Goal: Use online tool/utility: Utilize a website feature to perform a specific function

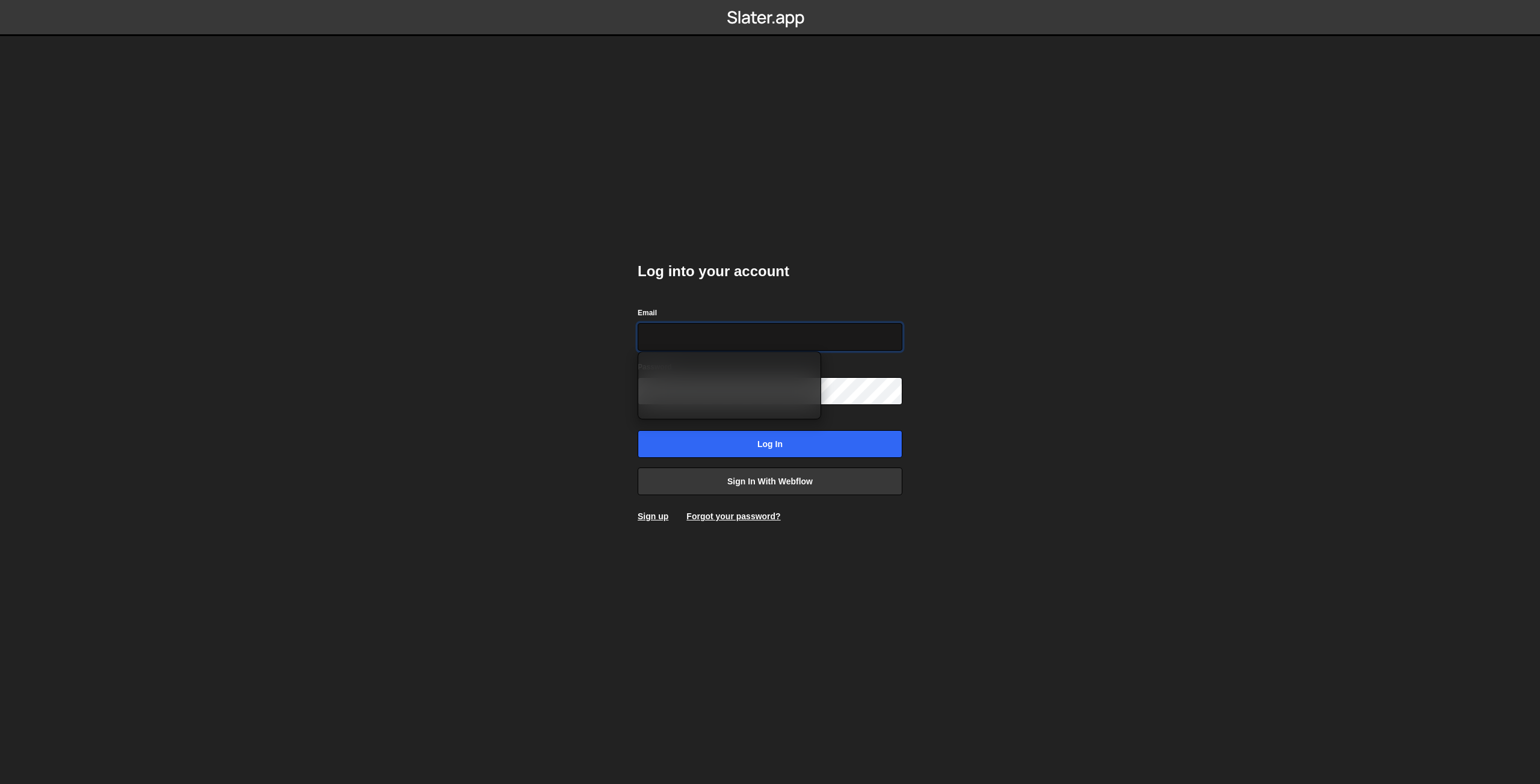
type input "[EMAIL_ADDRESS][PERSON_NAME][DOMAIN_NAME]"
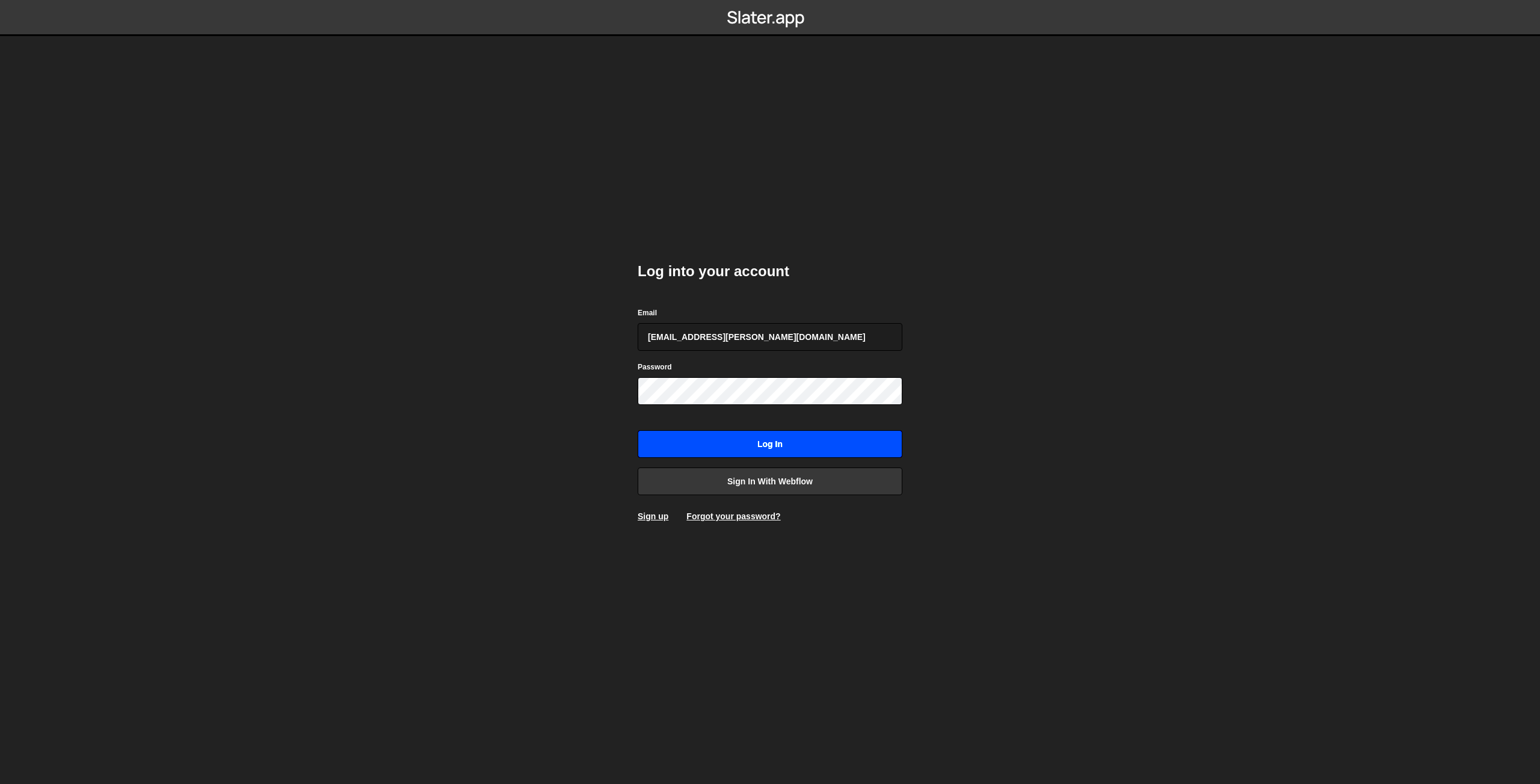
click at [733, 440] on input "Log in" at bounding box center [770, 443] width 264 height 28
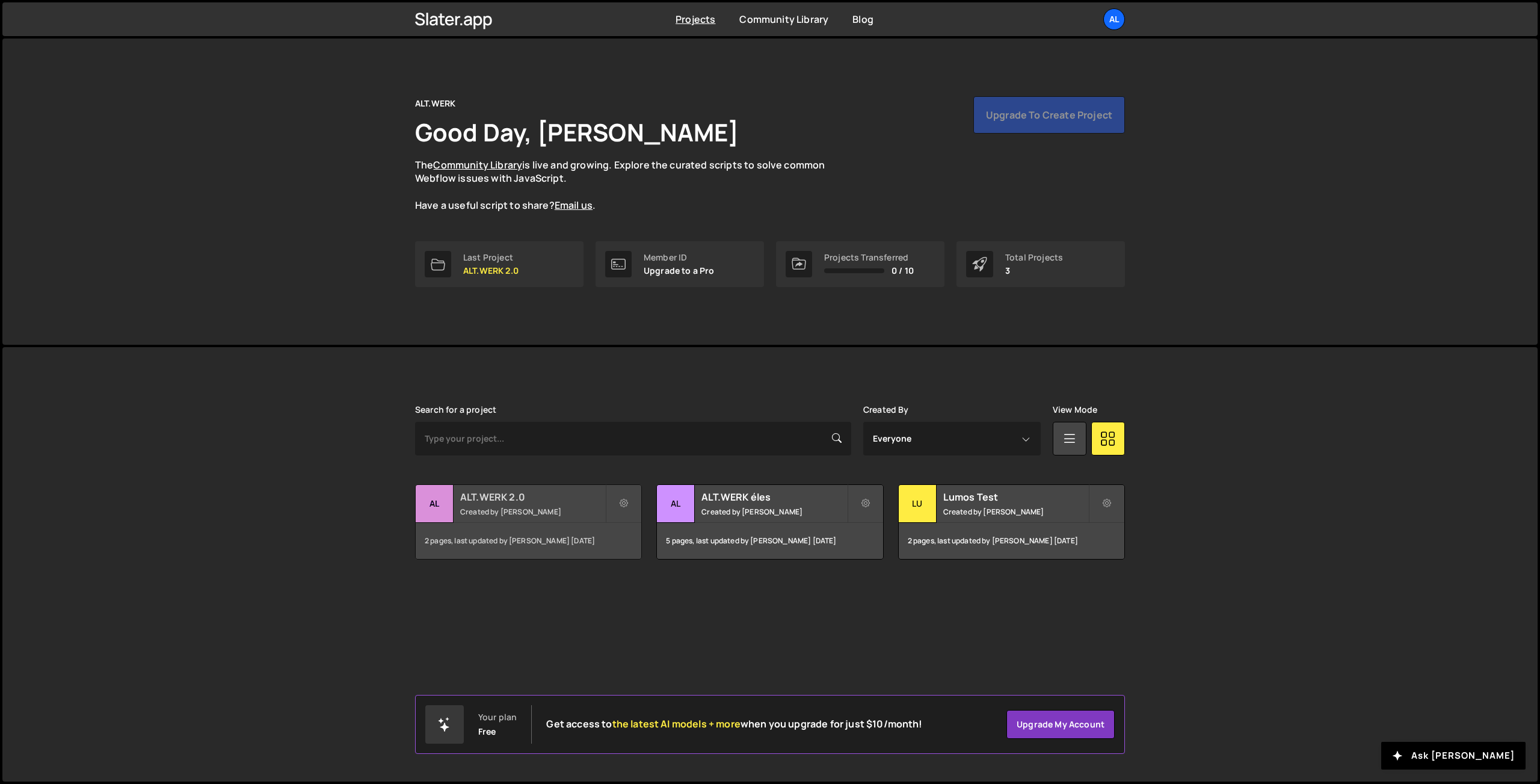
click at [539, 503] on h2 "ALT.WERK 2.0" at bounding box center [532, 497] width 145 height 13
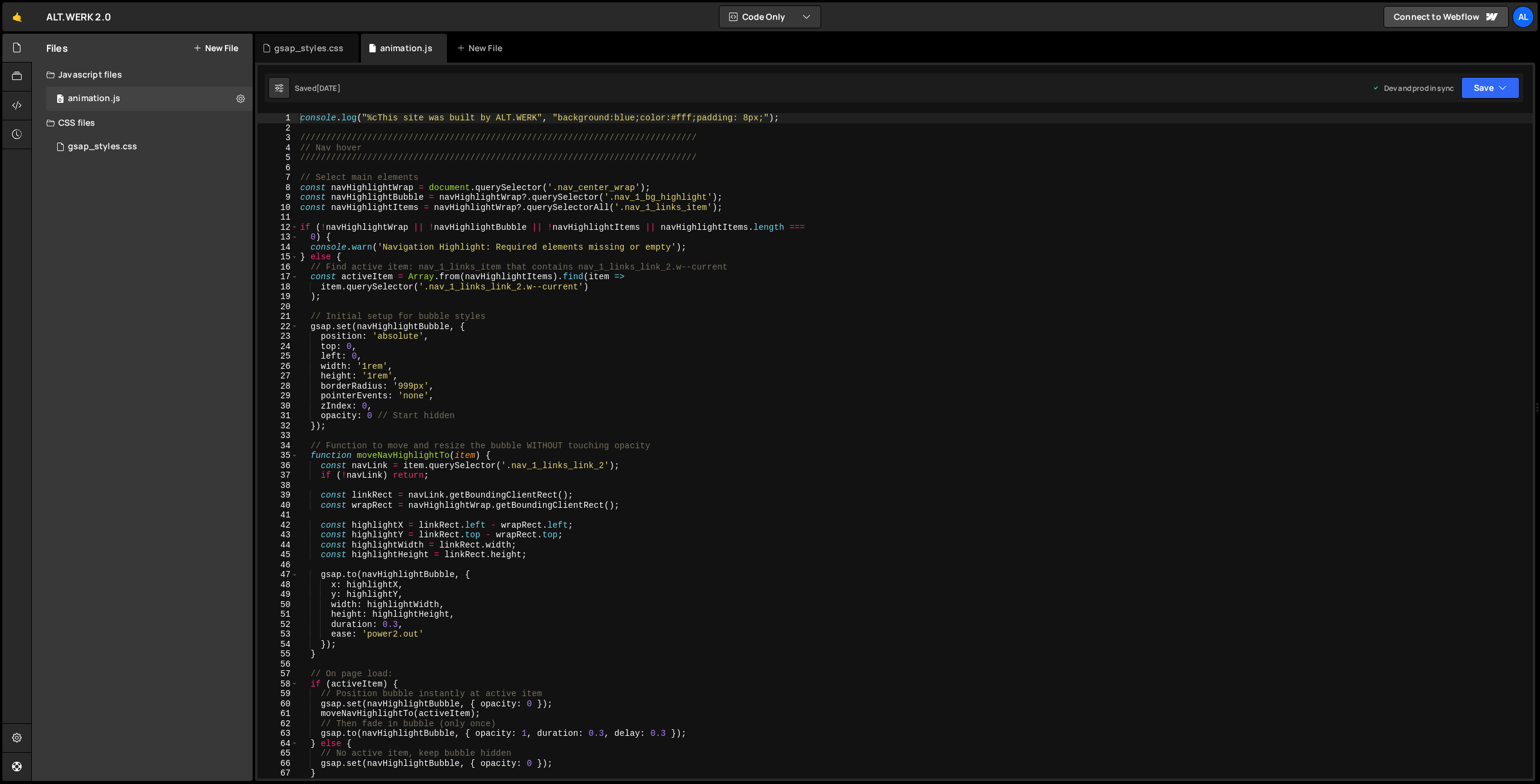
click at [744, 160] on div "console . log ( "%cThis site was built by ALT.WERK" , "background:blue;color:#f…" at bounding box center [916, 455] width 1235 height 685
click at [808, 115] on div "console . log ( "%cThis site was built by ALT.WERK" , "background:blue;color:#f…" at bounding box center [916, 455] width 1235 height 685
type textarea "console.log("%cThis site was built by ALT.WERK", "background:blue;color:#fff;pa…"
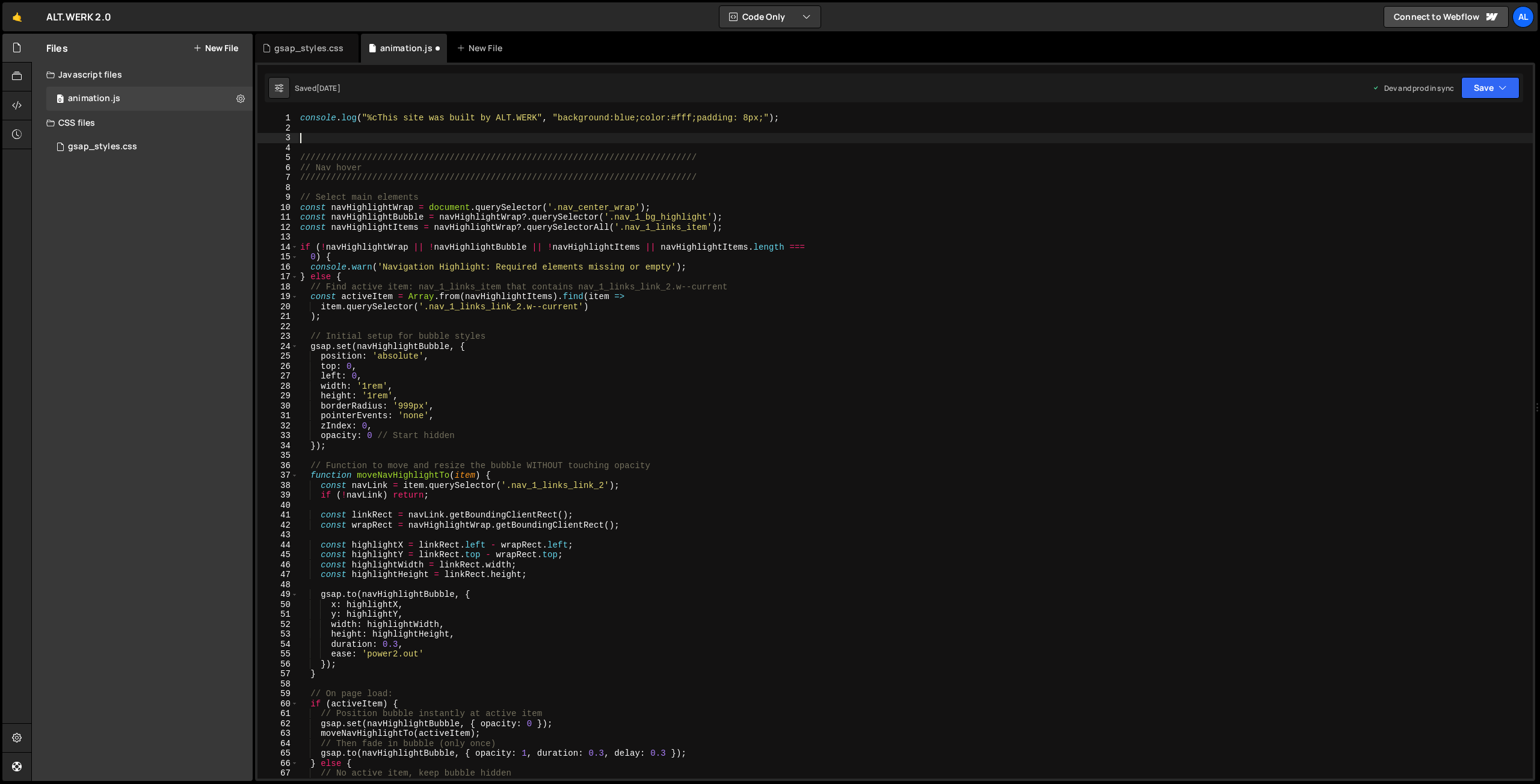
paste textarea "}"
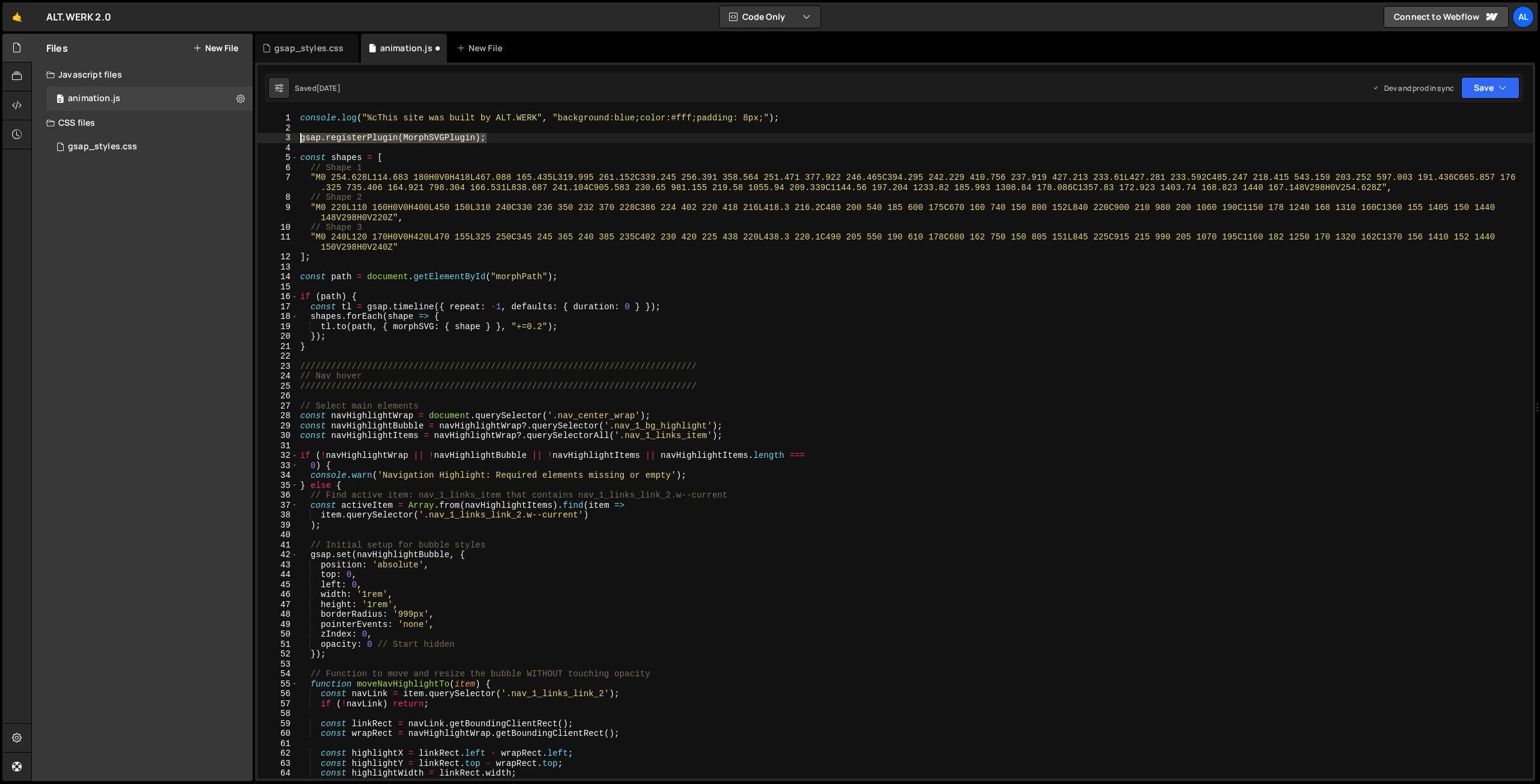
drag, startPoint x: 487, startPoint y: 138, endPoint x: 289, endPoint y: 134, distance: 198.0
click at [298, 133] on div "console . log ( "%cThis site was built by ALT.WERK" , "background:blue;color:#f…" at bounding box center [916, 445] width 1235 height 665
type textarea "gsap.registerPlugin(MorphSVGPlugin);"
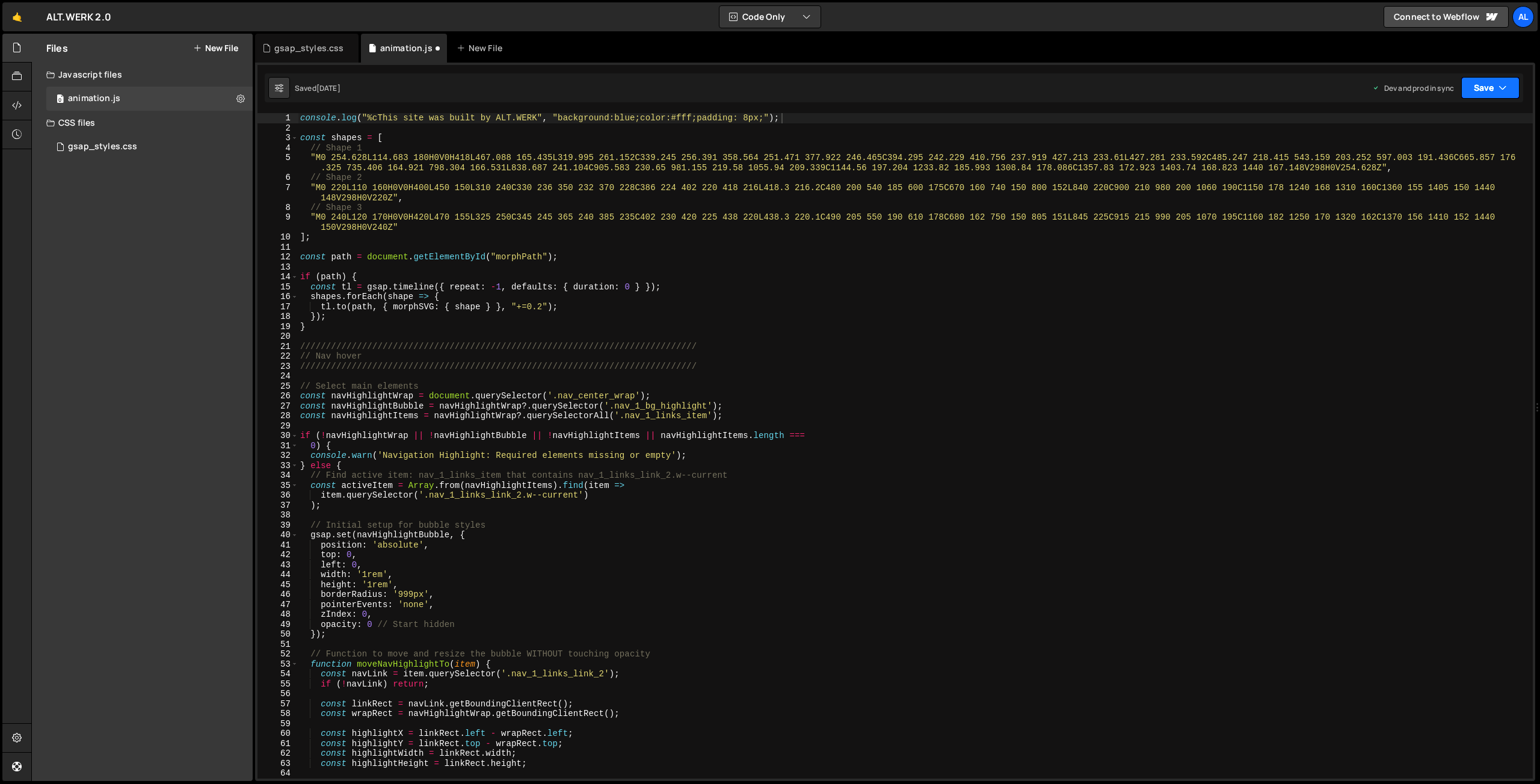
click at [1491, 89] on button "Save" at bounding box center [1491, 88] width 59 height 22
drag, startPoint x: 1463, startPoint y: 163, endPoint x: 1359, endPoint y: 146, distance: 105.4
click at [1463, 163] on div "Saved [DATE]" at bounding box center [1450, 169] width 126 height 14
drag, startPoint x: 371, startPoint y: 218, endPoint x: 341, endPoint y: 285, distance: 73.4
click at [371, 218] on div "console . log ( "%cThis site was built by ALT.WERK" , "background:blue;color:#f…" at bounding box center [916, 455] width 1235 height 685
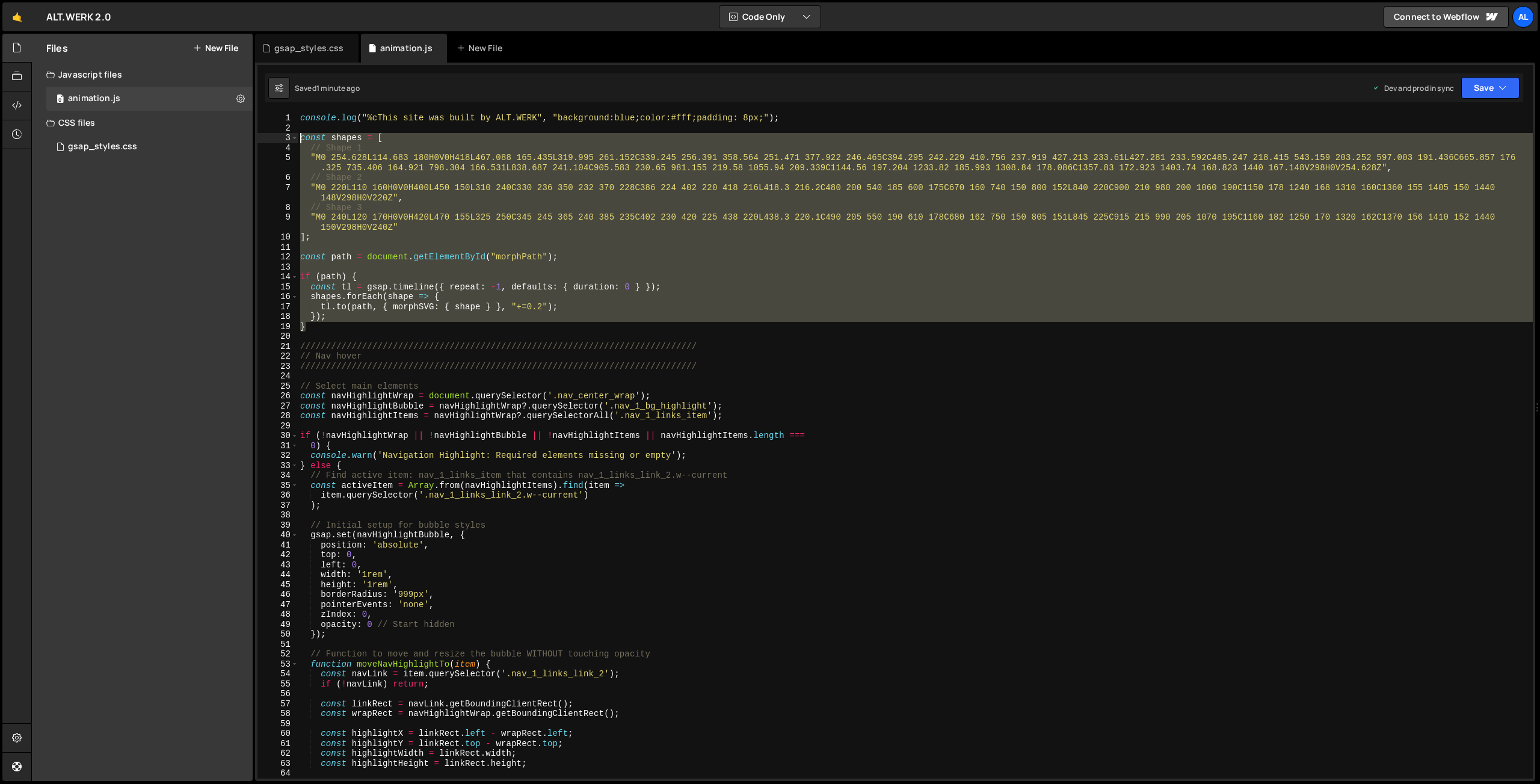
drag, startPoint x: 325, startPoint y: 325, endPoint x: 271, endPoint y: 138, distance: 194.6
click at [298, 138] on div "console . log ( "%cThis site was built by ALT.WERK" , "background:blue;color:#f…" at bounding box center [916, 445] width 1235 height 665
paste textarea "});"
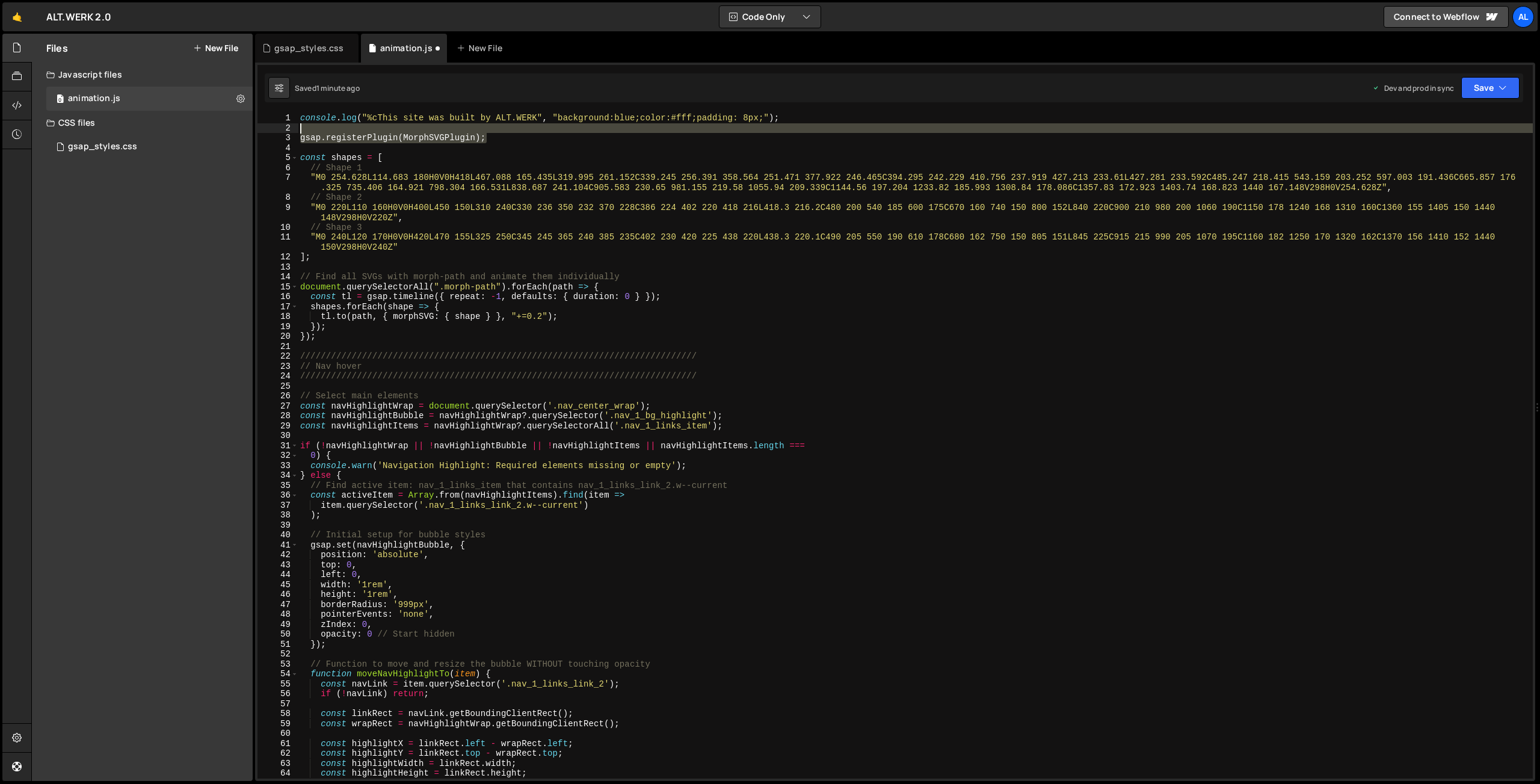
drag, startPoint x: 508, startPoint y: 141, endPoint x: 248, endPoint y: 130, distance: 260.2
click at [298, 129] on div "console . log ( "%cThis site was built by ALT.WERK" , "background:blue;color:#f…" at bounding box center [916, 445] width 1235 height 665
type textarea "gsap.registerPlugin(MorphSVGPlugin);"
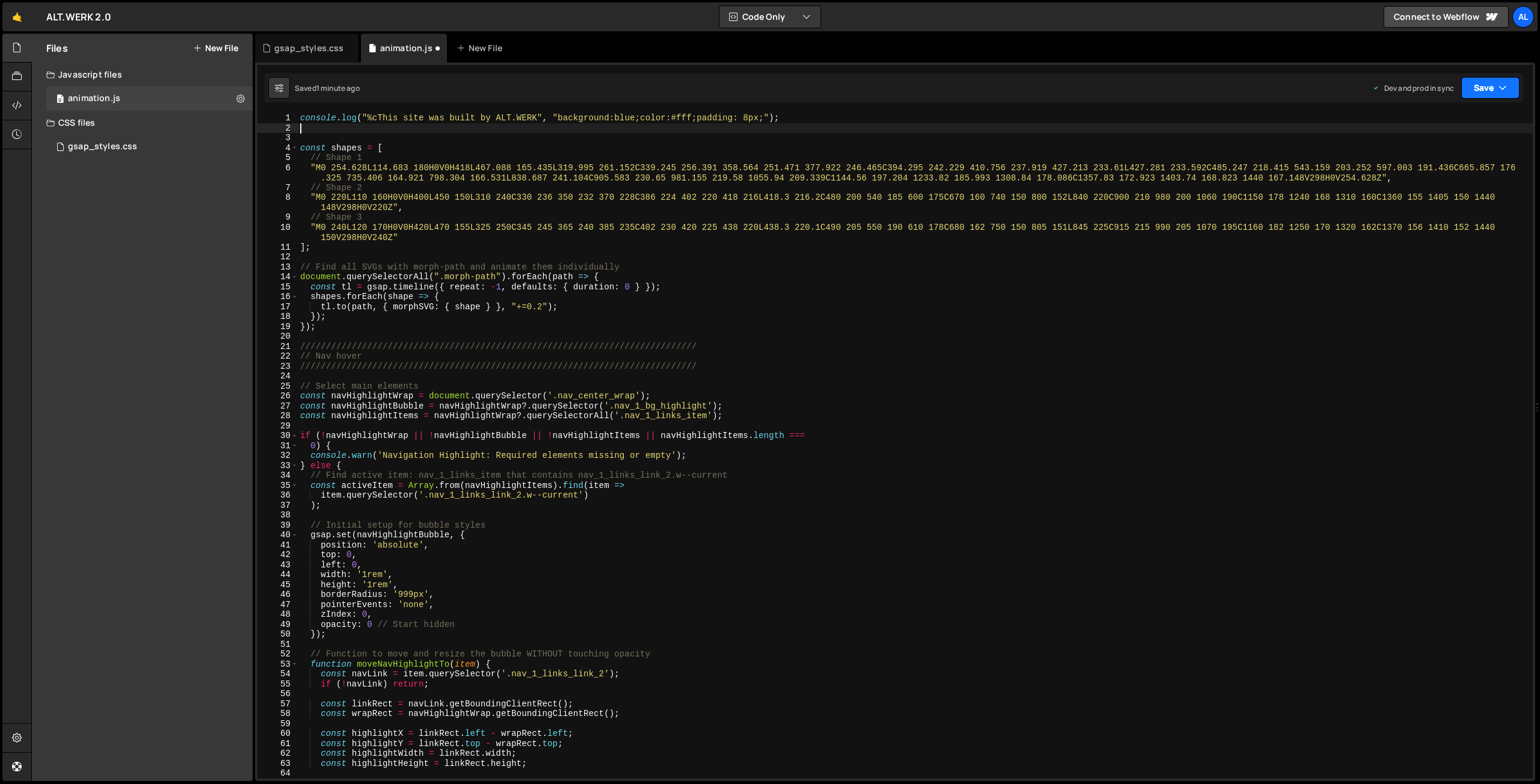
drag, startPoint x: 1496, startPoint y: 84, endPoint x: 1482, endPoint y: 100, distance: 21.3
click at [1496, 84] on button "Save" at bounding box center [1491, 88] width 59 height 22
drag, startPoint x: 1437, startPoint y: 157, endPoint x: 1411, endPoint y: 156, distance: 26.0
click at [1437, 157] on div "Save to Production S" at bounding box center [1450, 156] width 126 height 12
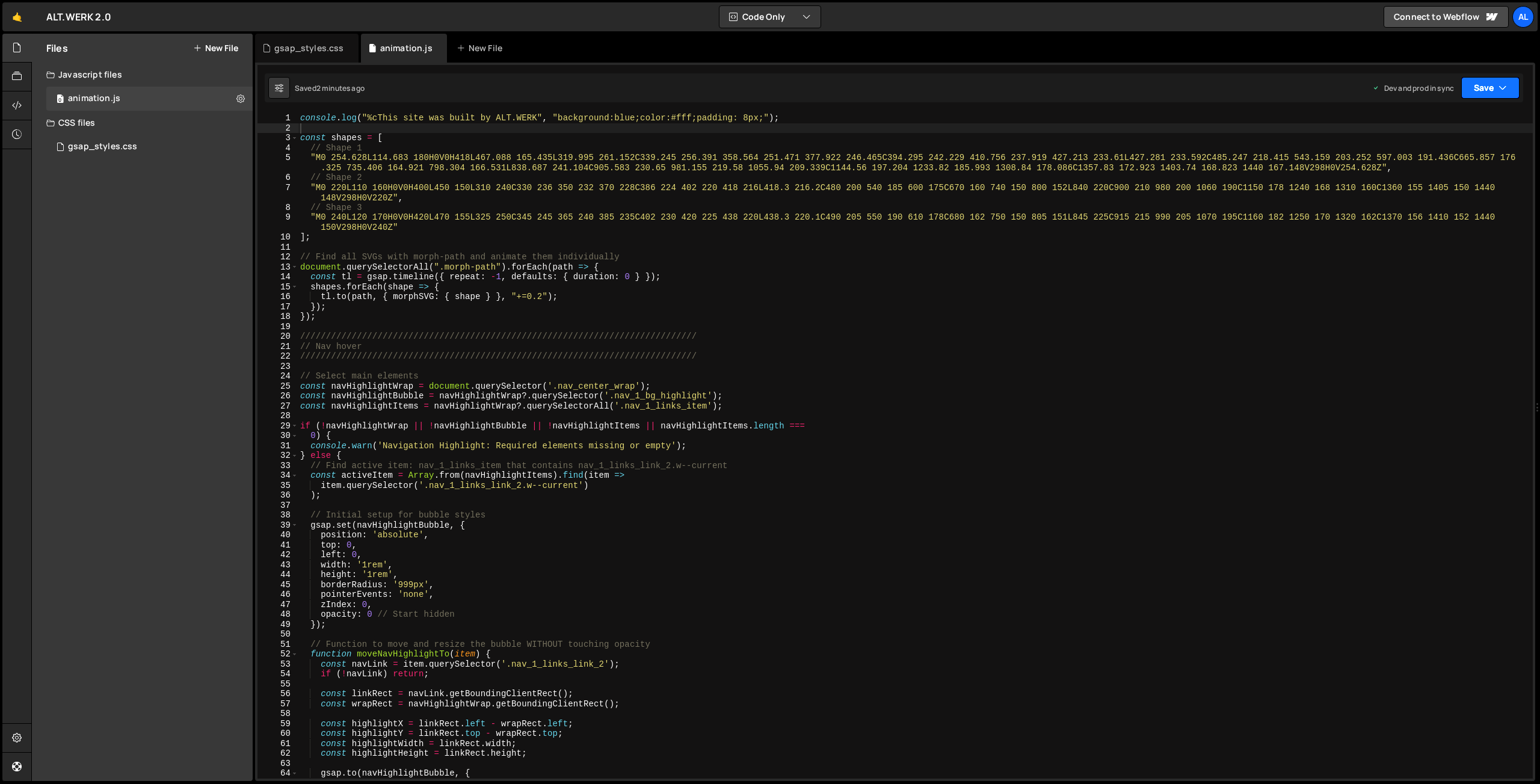
click at [1489, 90] on button "Save" at bounding box center [1491, 88] width 59 height 22
drag, startPoint x: 497, startPoint y: 266, endPoint x: 477, endPoint y: 266, distance: 20.0
click at [477, 266] on div "console . log ( "%cThis site was built by ALT.WERK" , "background:blue;color:#f…" at bounding box center [916, 455] width 1235 height 685
click at [1481, 90] on button "Save" at bounding box center [1491, 88] width 59 height 22
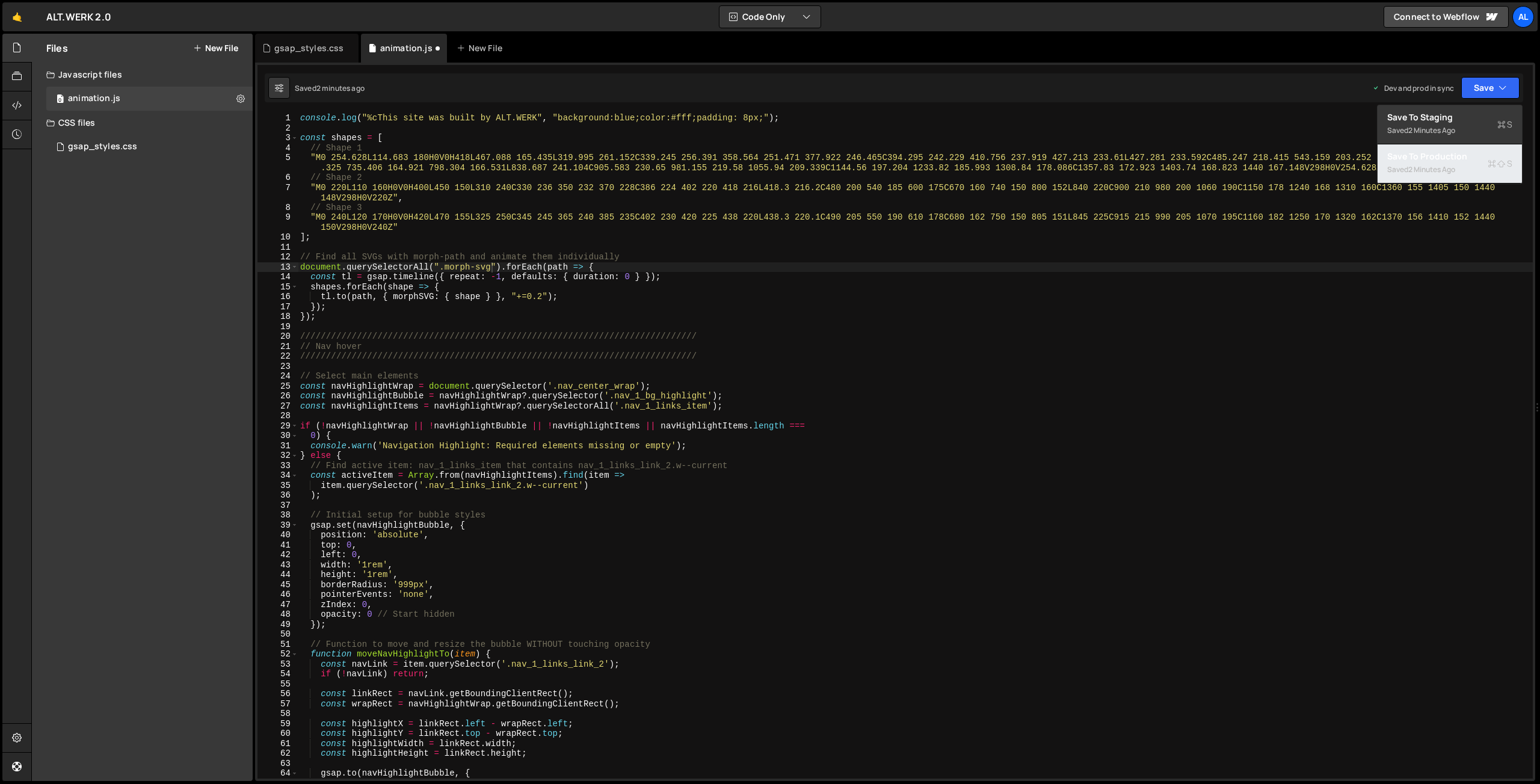
click at [1445, 161] on div "Save to Production S" at bounding box center [1450, 156] width 126 height 12
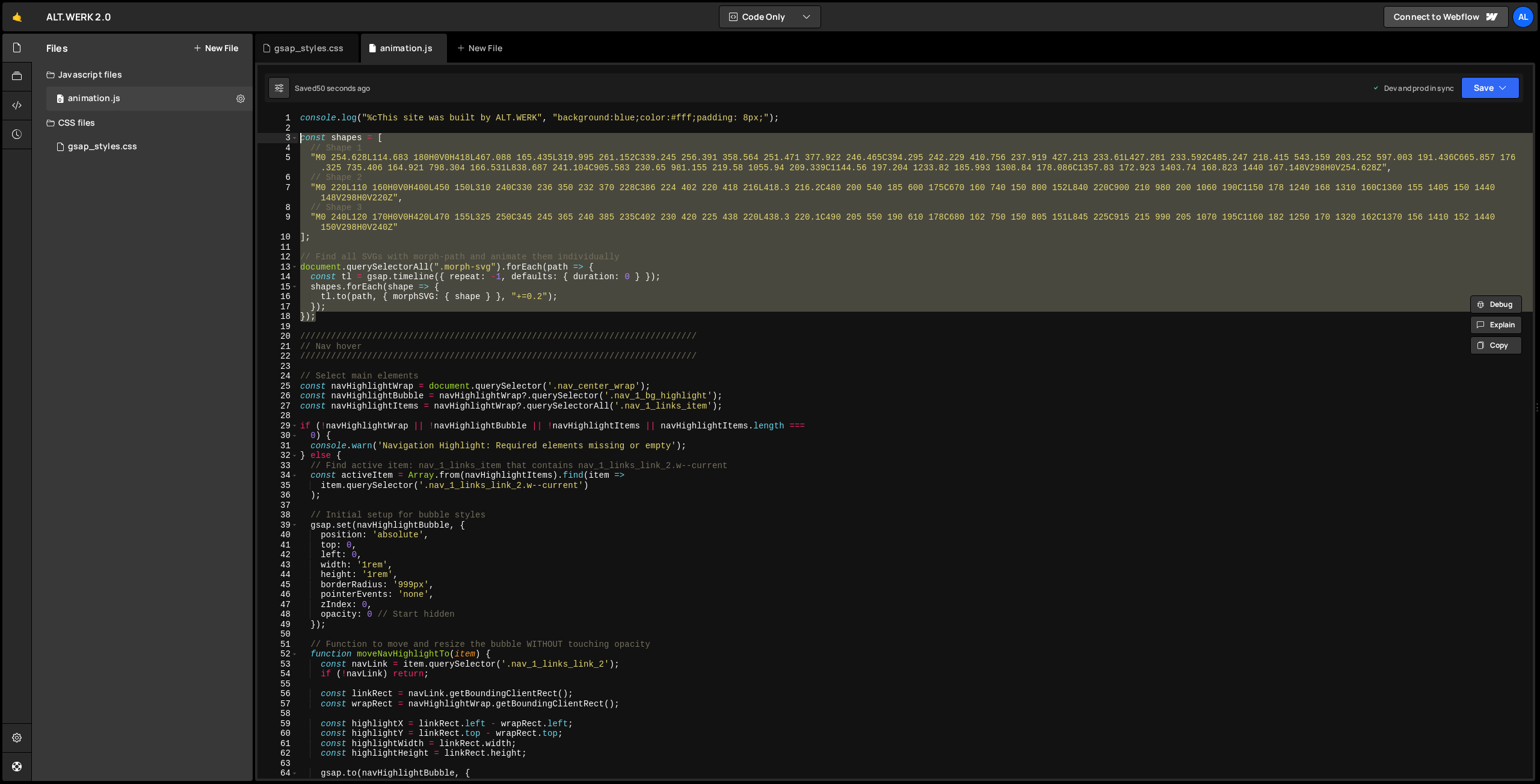
drag, startPoint x: 320, startPoint y: 296, endPoint x: 297, endPoint y: 140, distance: 157.7
click at [298, 140] on div "console . log ( "%cThis site was built by ALT.WERK" , "background:blue;color:#f…" at bounding box center [916, 445] width 1235 height 665
type textarea "const shapes = [ // Shape 1"
paste textarea
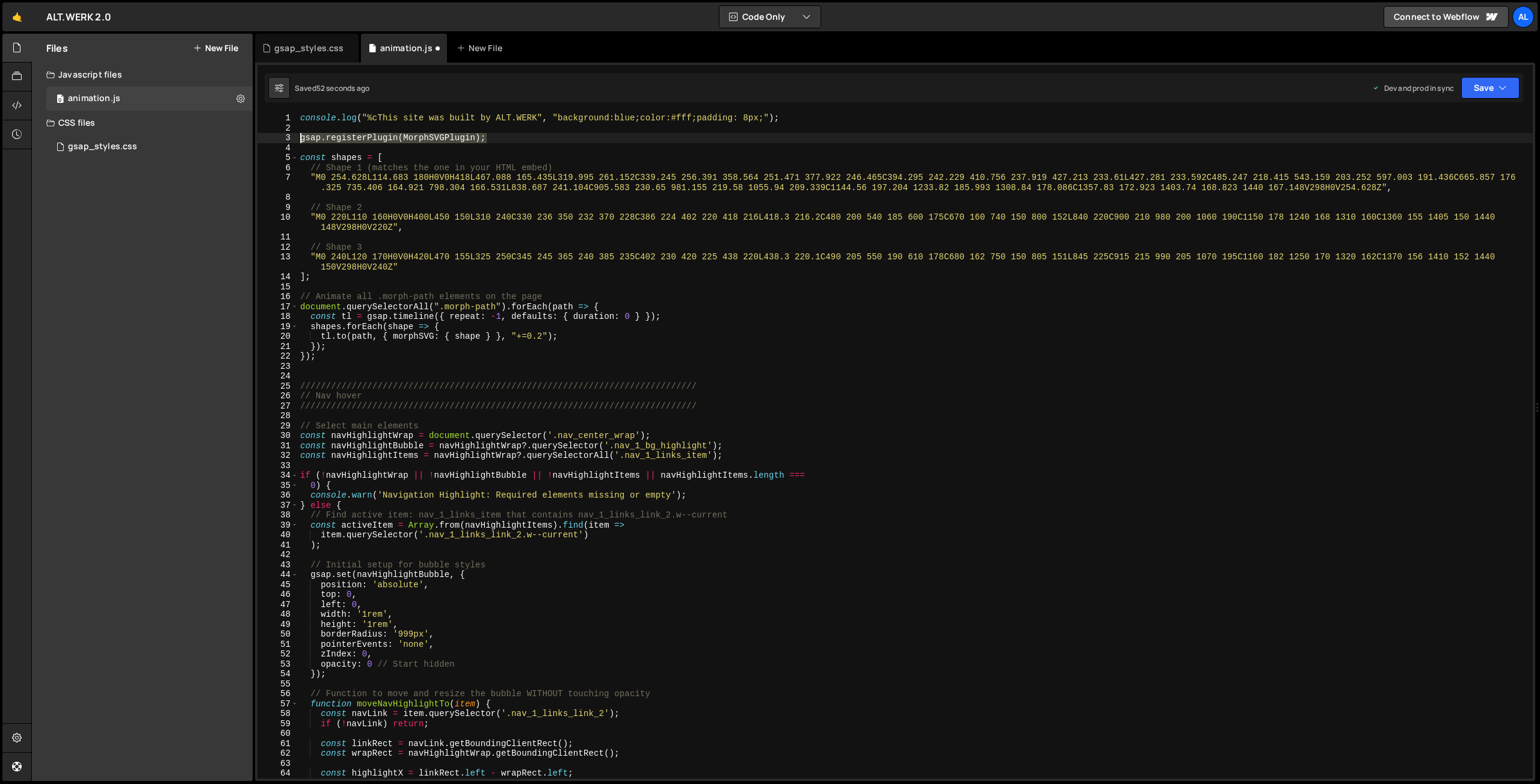
drag, startPoint x: 501, startPoint y: 138, endPoint x: 277, endPoint y: 134, distance: 224.0
click at [298, 134] on div "console . log ( "%cThis site was built by ALT.WERK" , "background:blue;color:#f…" at bounding box center [916, 445] width 1235 height 665
type textarea "gsap.registerPlugin(MorphSVGPlugin);"
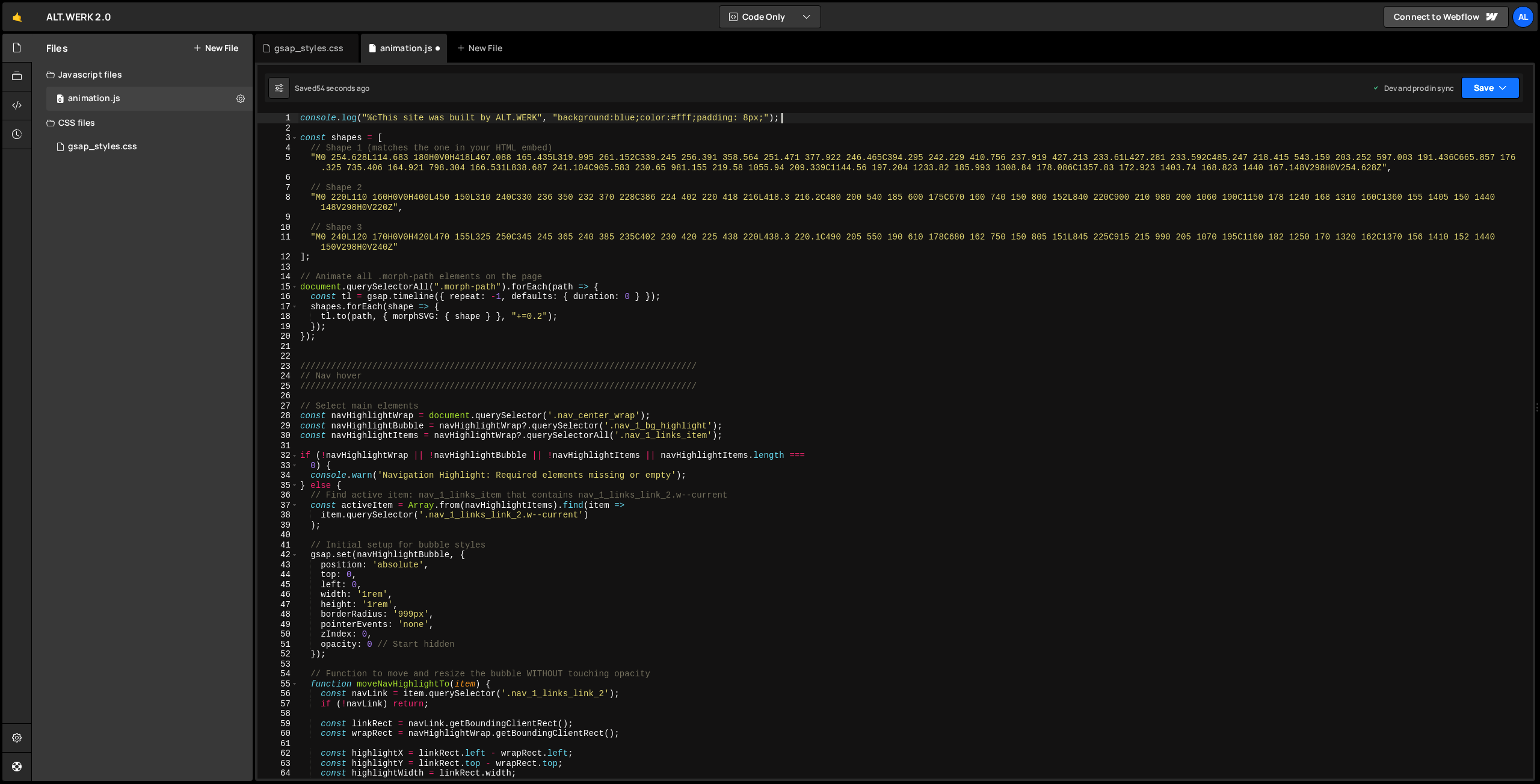
drag, startPoint x: 1485, startPoint y: 87, endPoint x: 1478, endPoint y: 101, distance: 15.7
click at [1485, 87] on button "Save" at bounding box center [1491, 88] width 59 height 22
drag, startPoint x: 1458, startPoint y: 160, endPoint x: 1450, endPoint y: 157, distance: 8.5
click at [1458, 160] on div "Save to Production S" at bounding box center [1450, 156] width 126 height 12
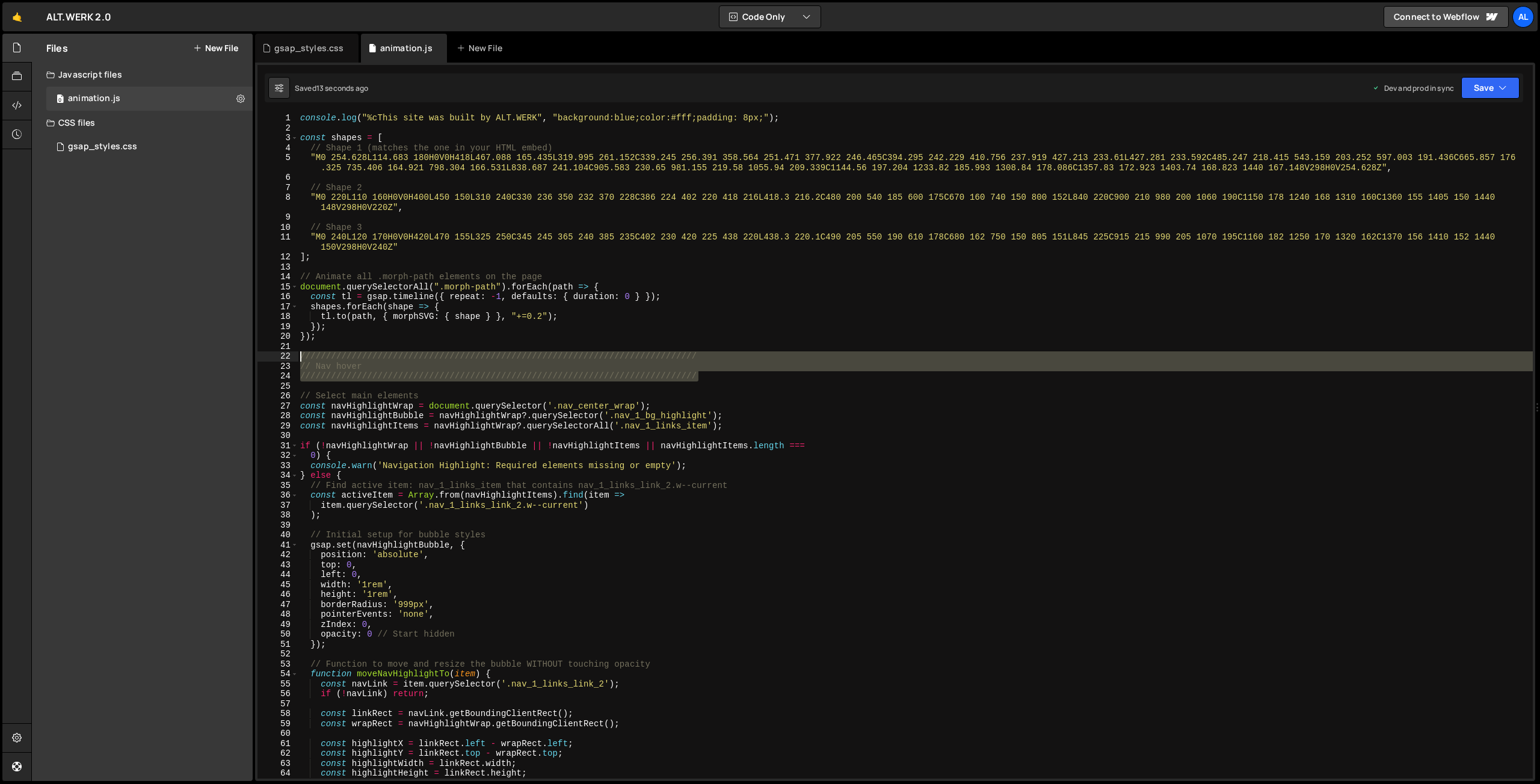
drag, startPoint x: 718, startPoint y: 380, endPoint x: 288, endPoint y: 354, distance: 430.8
click at [298, 354] on div "console . log ( "%cThis site was built by ALT.WERK" , "background:blue;color:#f…" at bounding box center [916, 445] width 1235 height 665
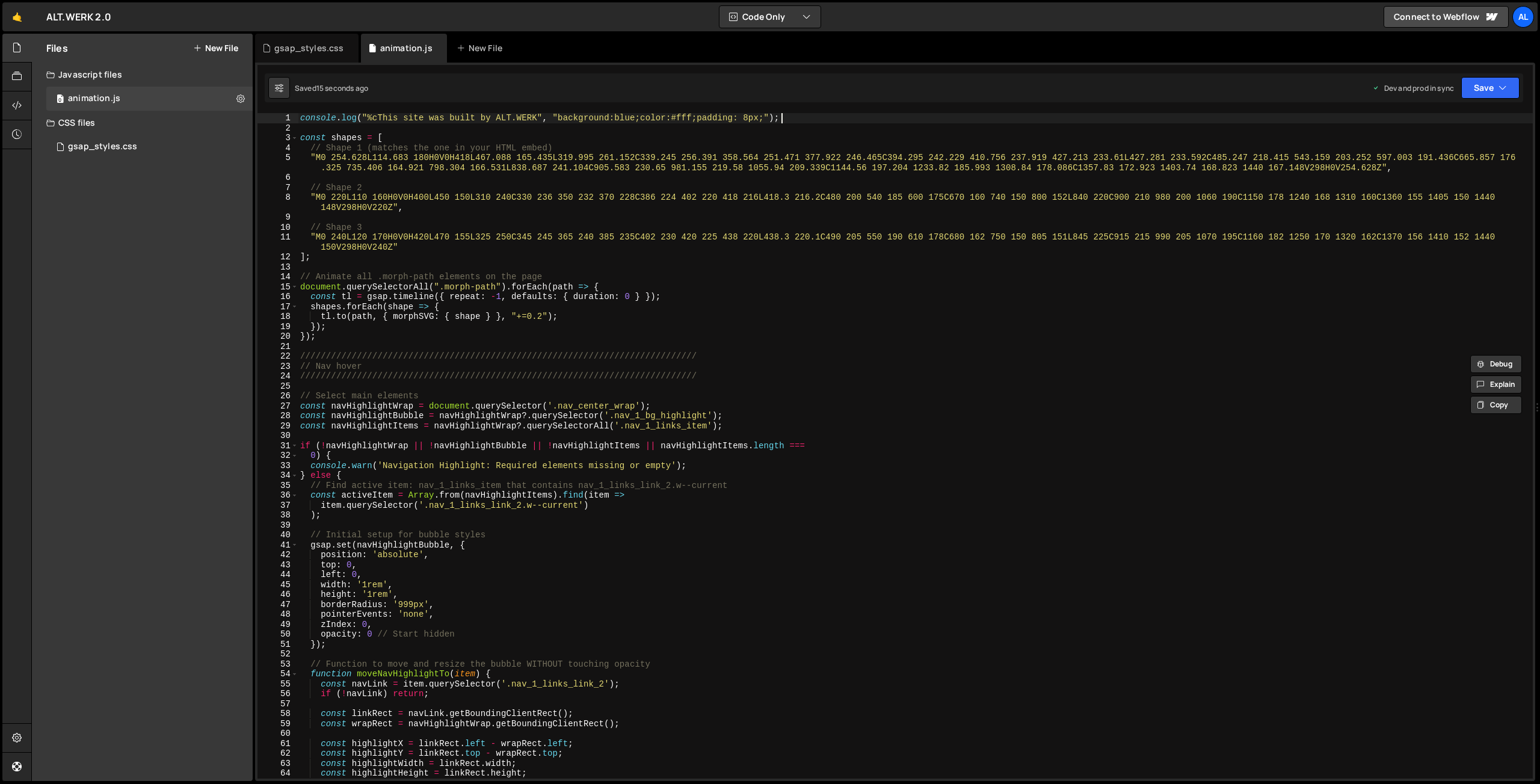
click at [836, 118] on div "console . log ( "%cThis site was built by ALT.WERK" , "background:blue;color:#f…" at bounding box center [916, 455] width 1235 height 685
type textarea "console.log("%cThis site was built by ALT.WERK", "background:blue;color:#fff;pa…"
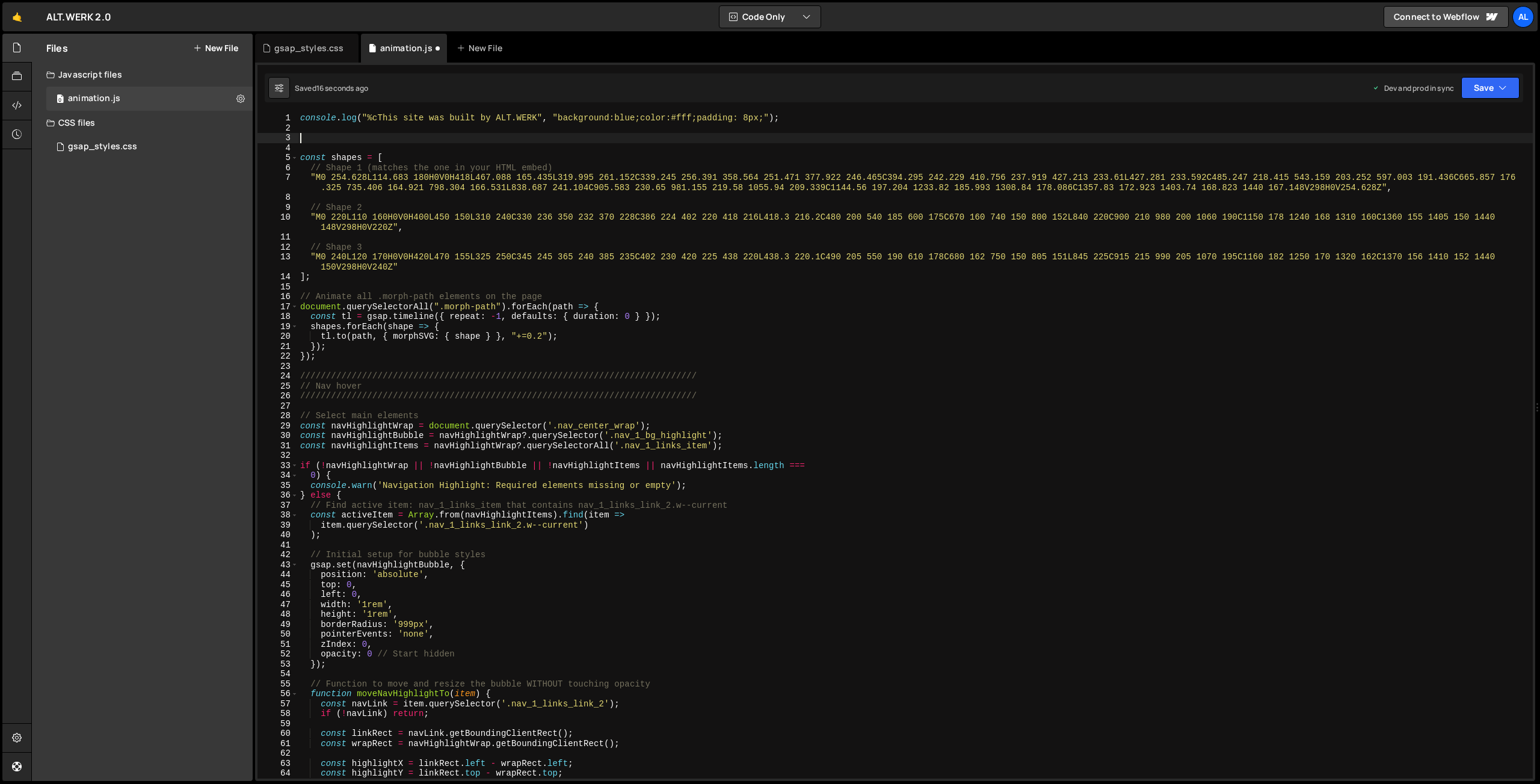
paste textarea "/////////////////////////////////////////////////////////////////////////////"
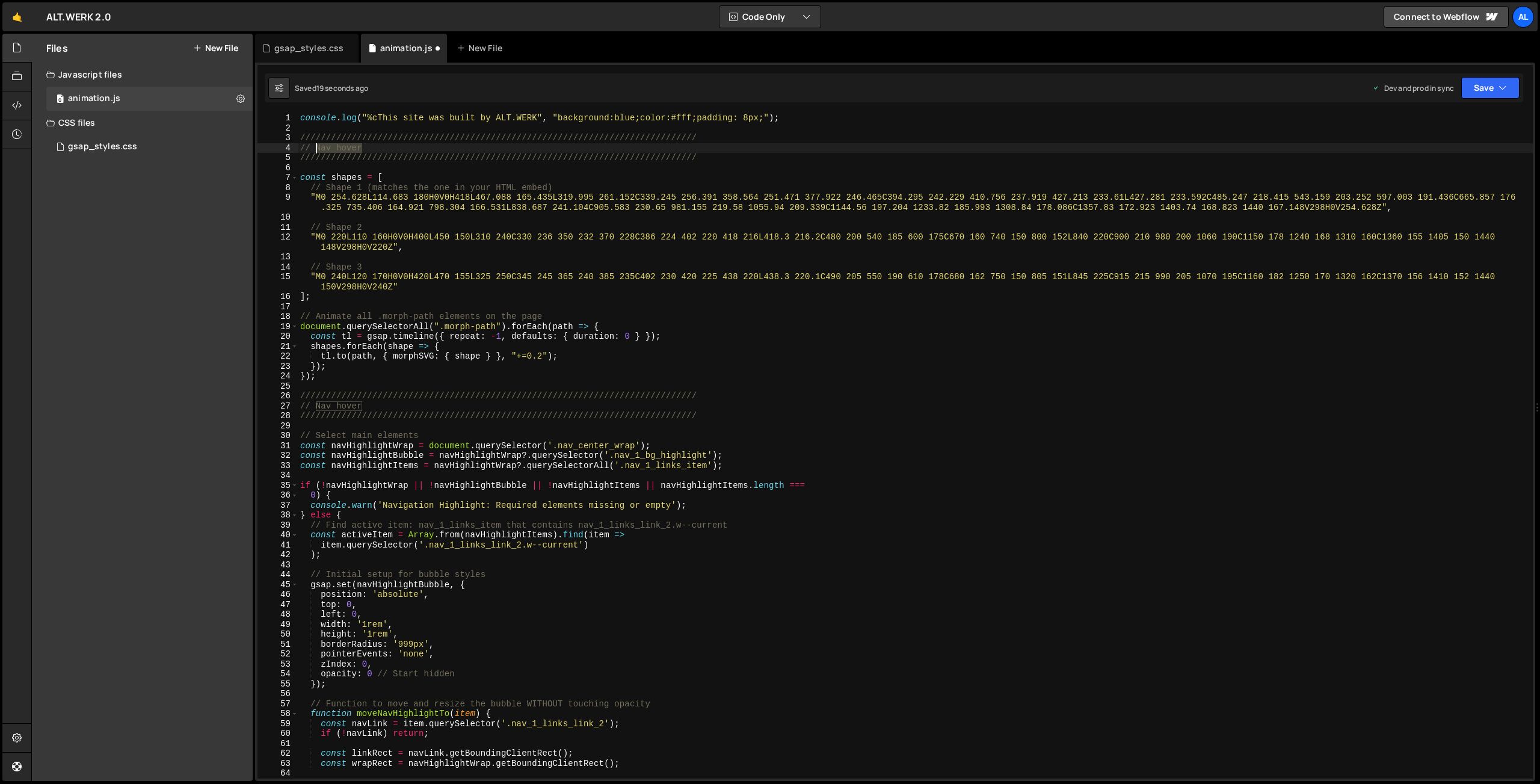
drag, startPoint x: 367, startPoint y: 146, endPoint x: 317, endPoint y: 144, distance: 50.0
click at [317, 144] on div "console . log ( "%cThis site was built by ALT.WERK" , "background:blue;color:#f…" at bounding box center [916, 455] width 1235 height 685
click at [336, 146] on div "console . log ( "%cThis site was built by ALT.WERK" , "background:blue;color:#f…" at bounding box center [916, 455] width 1235 height 685
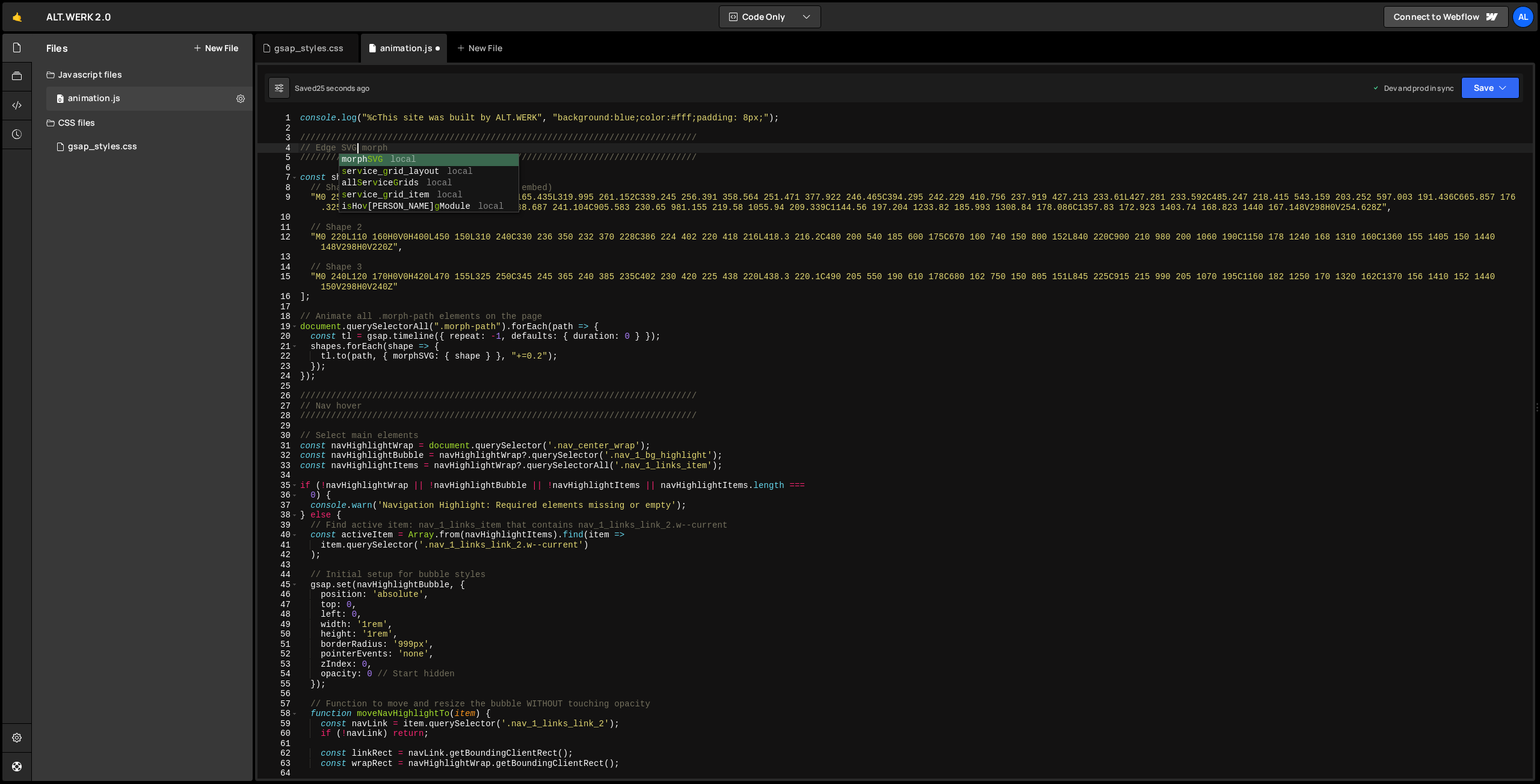
click at [591, 146] on div "console . log ( "%cThis site was built by ALT.WERK" , "background:blue;color:#f…" at bounding box center [916, 455] width 1235 height 685
click at [1490, 88] on button "Save" at bounding box center [1491, 88] width 59 height 22
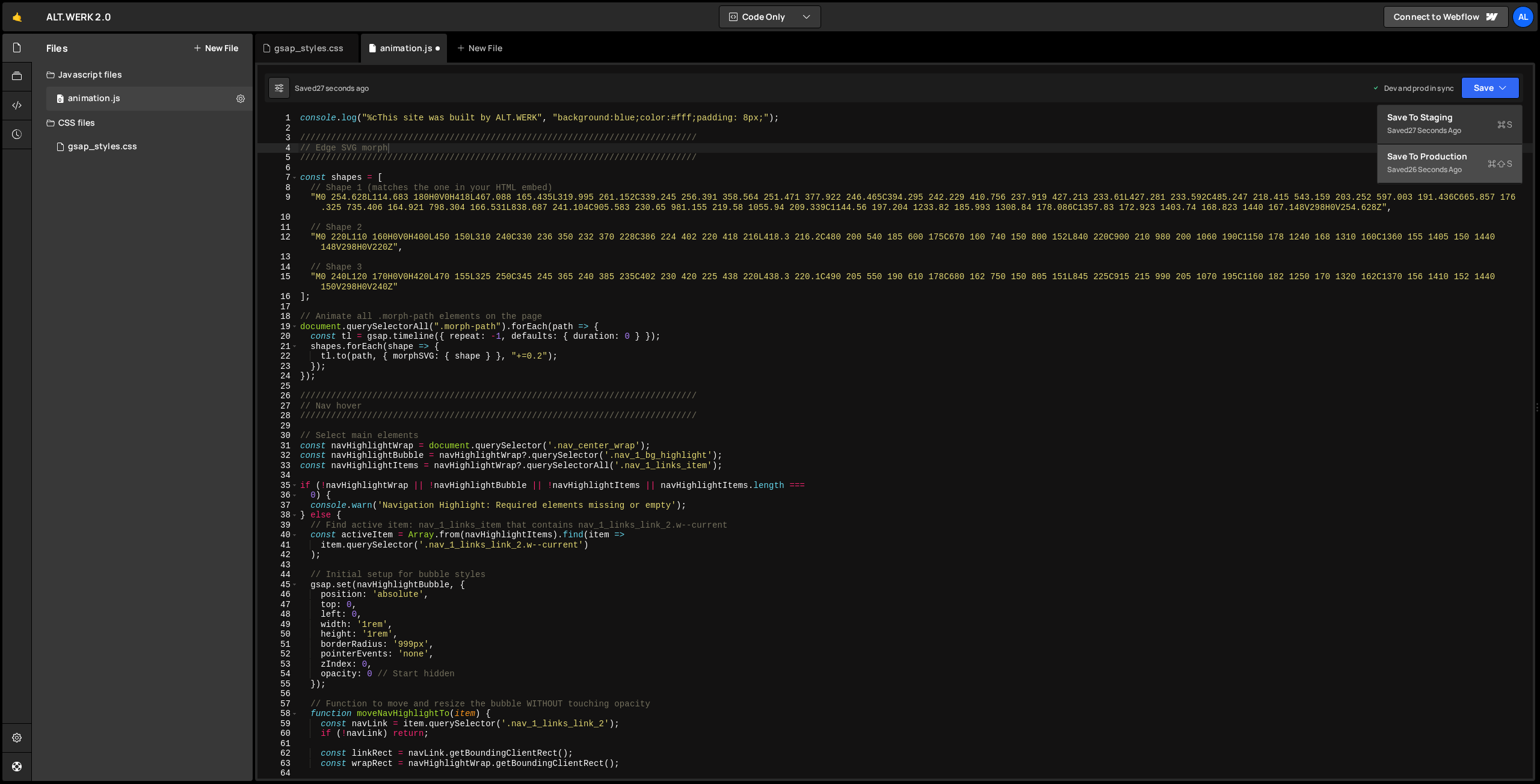
click at [1449, 157] on div "Save to Production S" at bounding box center [1450, 156] width 126 height 12
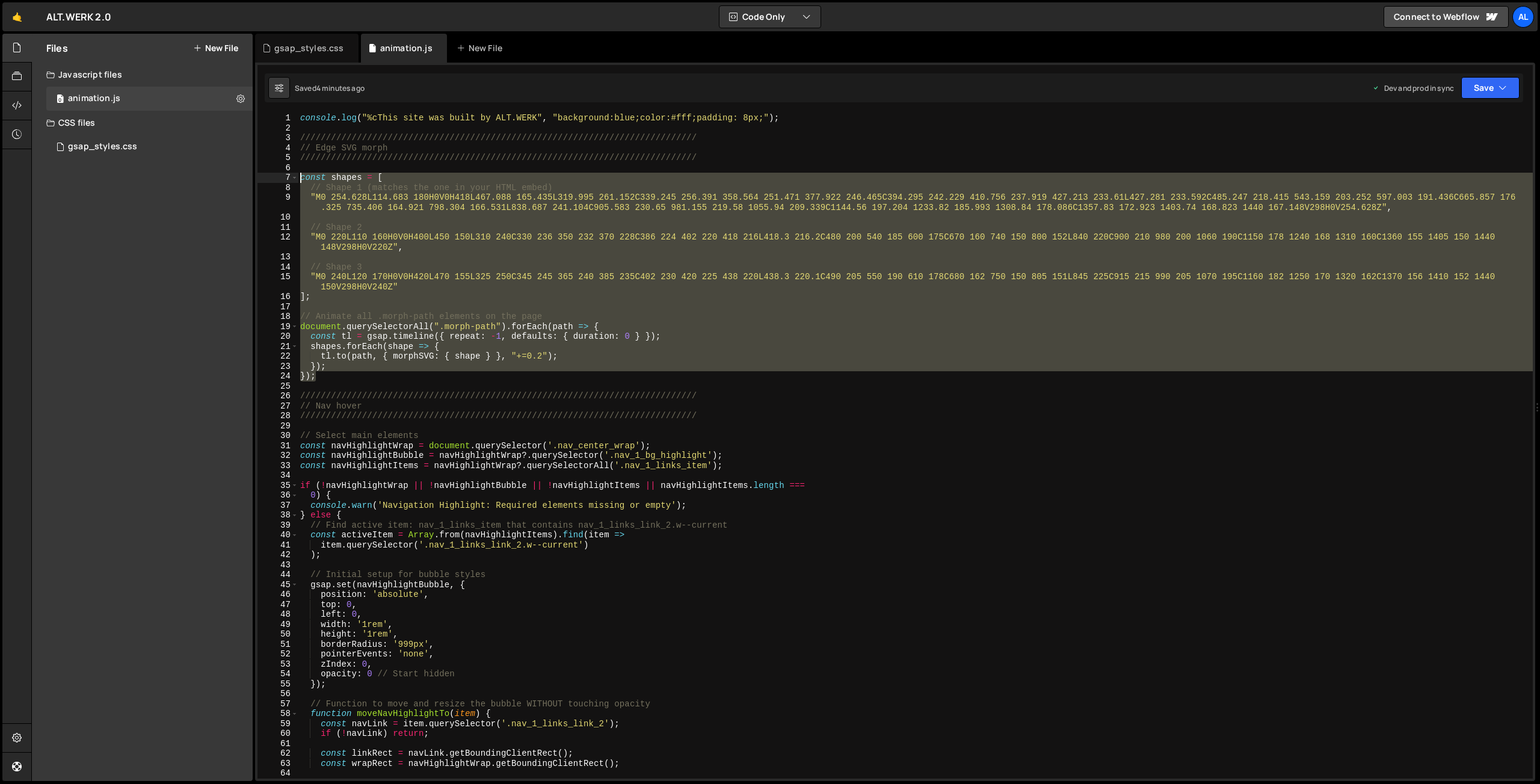
drag, startPoint x: 321, startPoint y: 378, endPoint x: 268, endPoint y: 182, distance: 203.0
click at [298, 182] on div "console . log ( "%cThis site was built by ALT.WERK" , "background:blue;color:#f…" at bounding box center [916, 445] width 1235 height 665
type textarea "const shapes = [ // Shape 1 (matches the one in your HTML embed)"
paste textarea
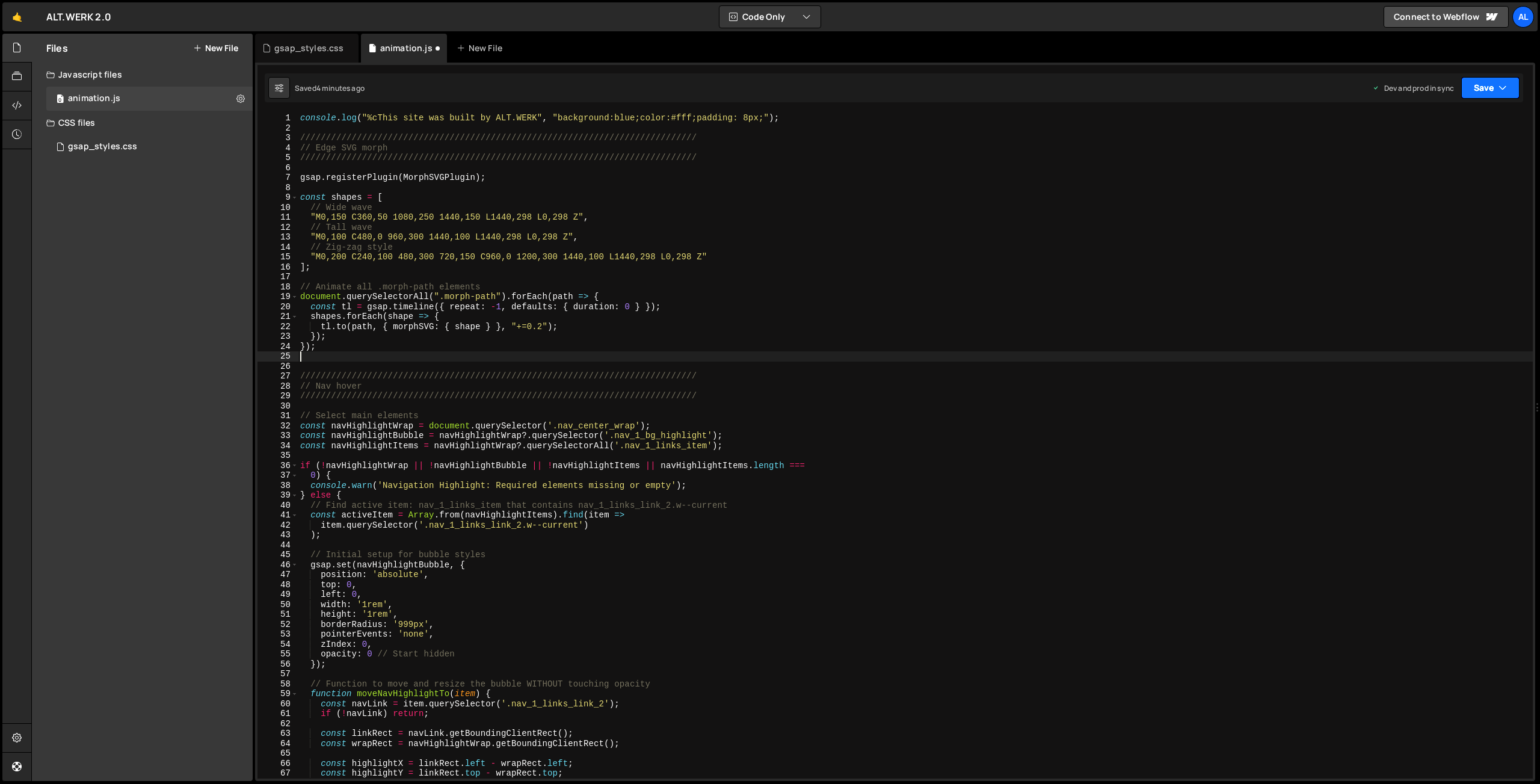
click at [1481, 89] on button "Save" at bounding box center [1491, 88] width 59 height 22
click at [1434, 164] on div "Saved 4 minutes ago" at bounding box center [1450, 169] width 126 height 14
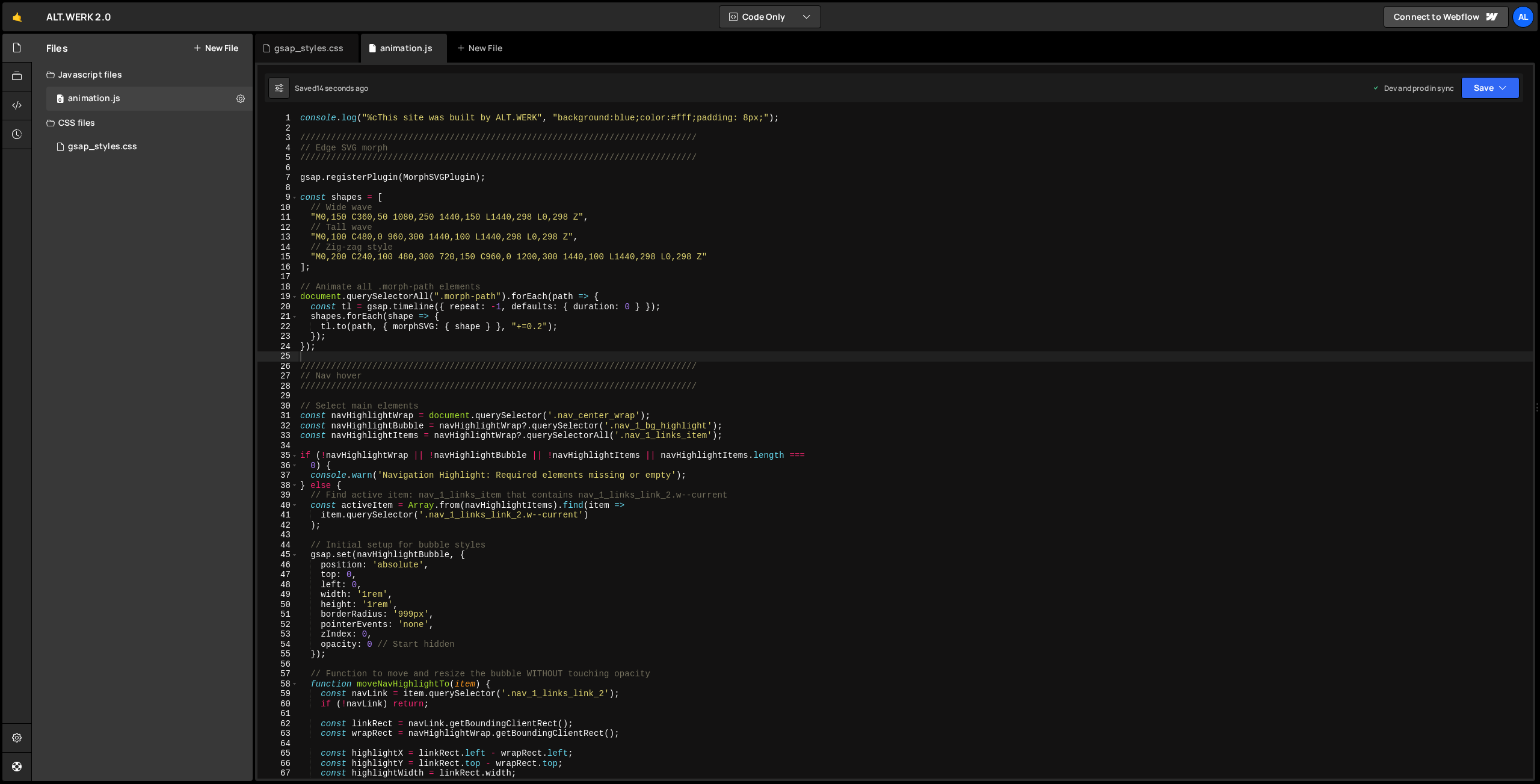
click at [492, 211] on div "console . log ( "%cThis site was built by ALT.WERK" , "background:blue;color:#f…" at bounding box center [916, 455] width 1235 height 685
type textarea "});"
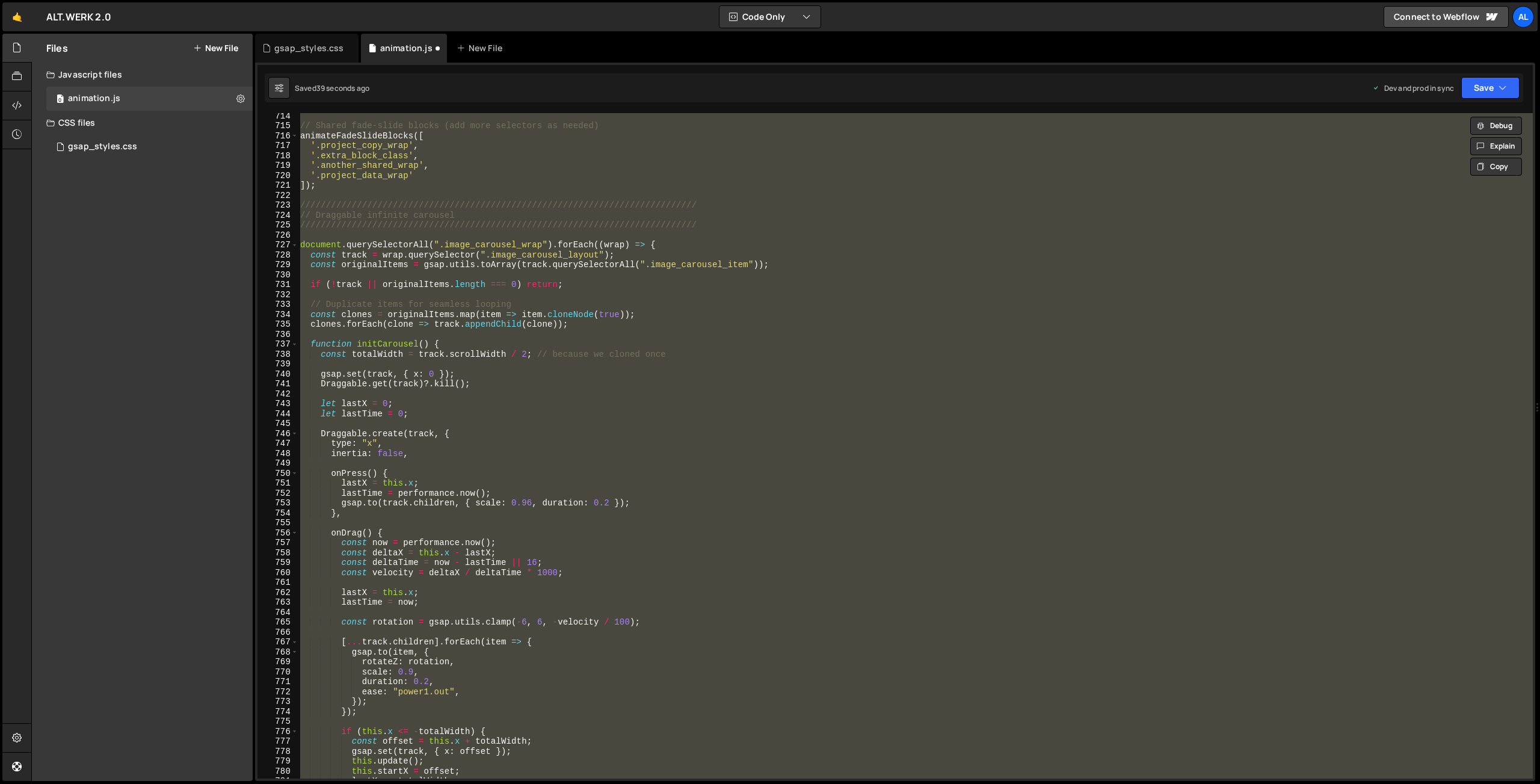
scroll to position [6977, 0]
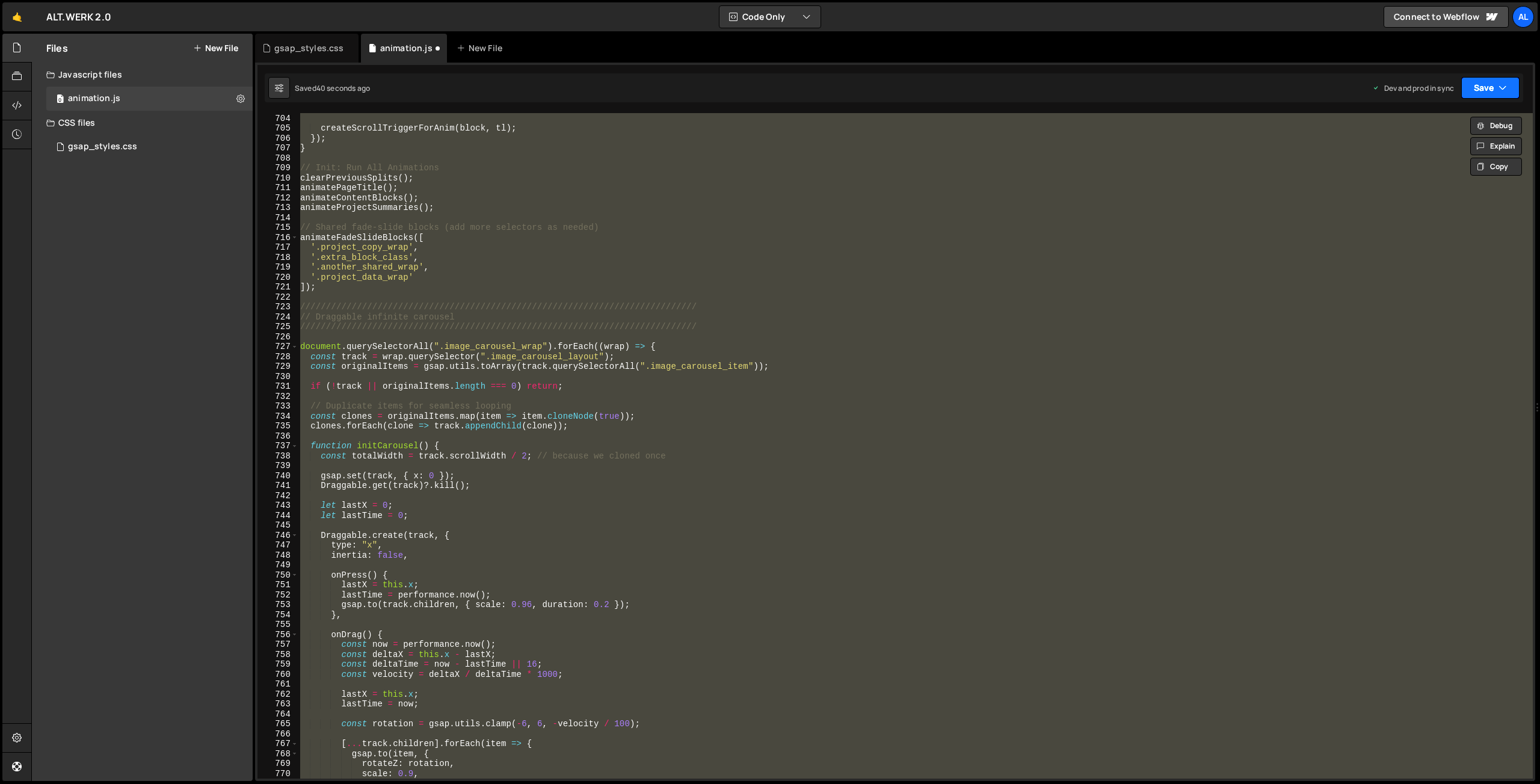
click at [1474, 79] on button "Save" at bounding box center [1491, 88] width 59 height 22
click at [1466, 161] on div "Save to Production S" at bounding box center [1450, 156] width 126 height 12
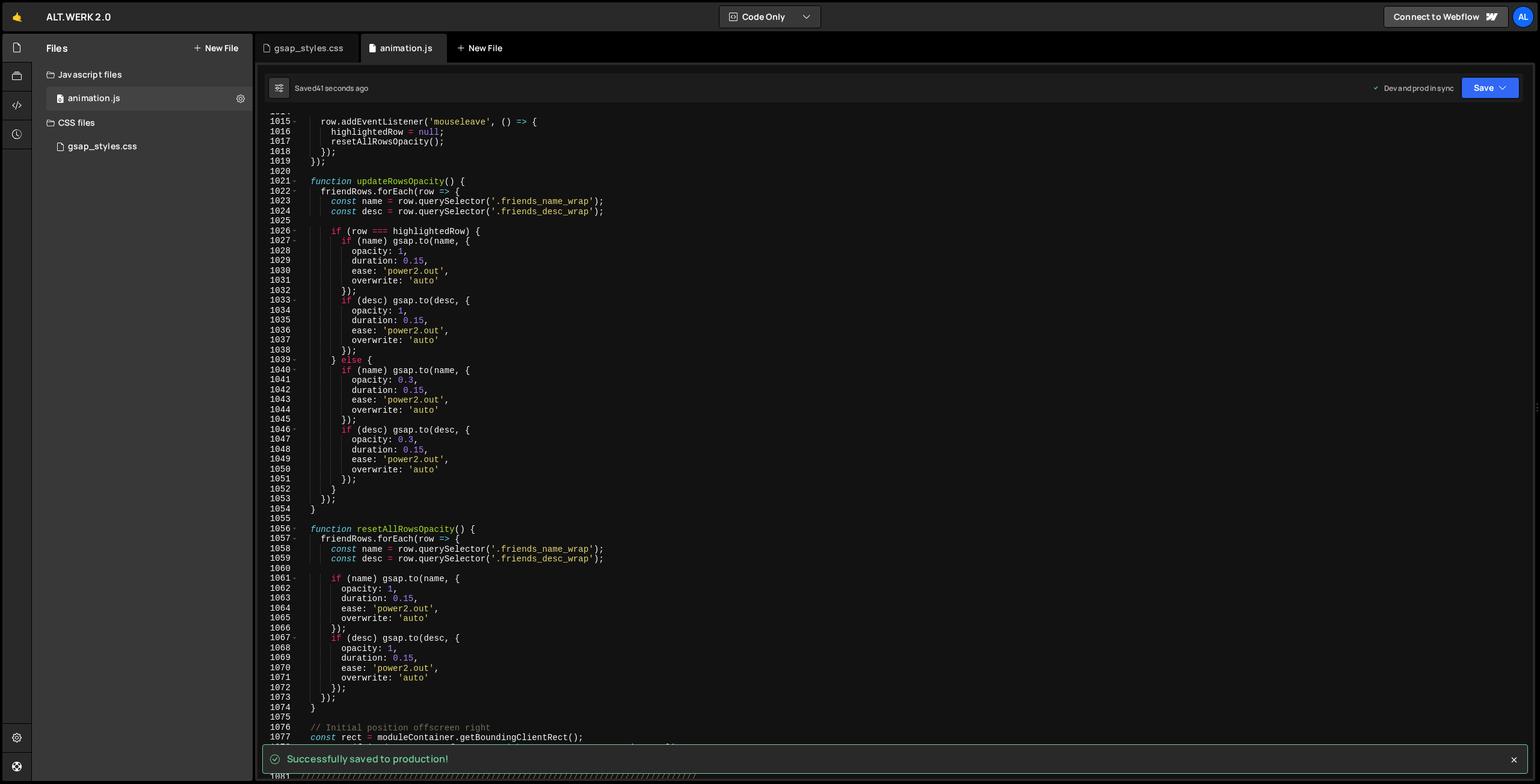
scroll to position [10060, 0]
